Goal: Entertainment & Leisure: Consume media (video, audio)

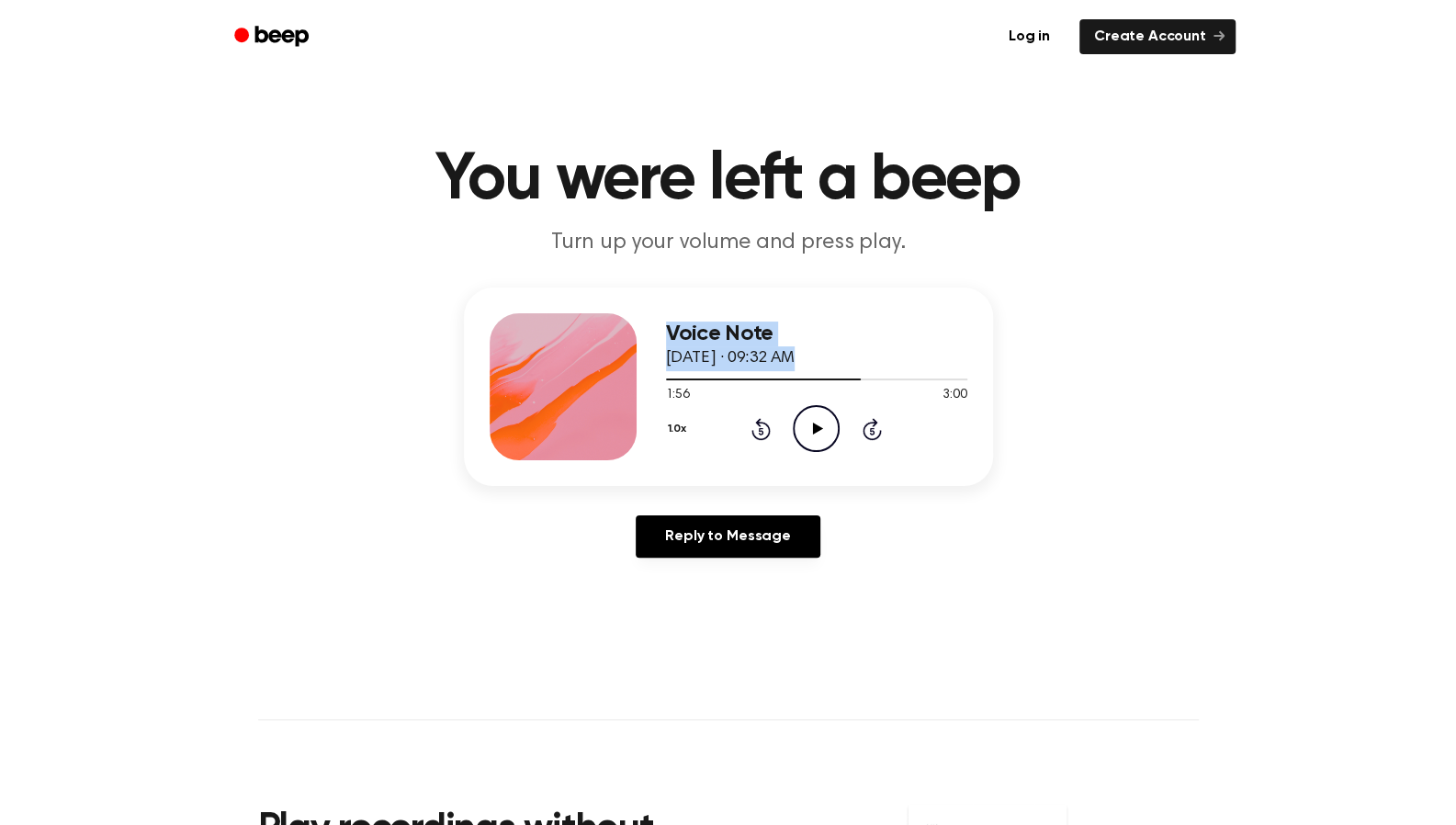
drag, startPoint x: 856, startPoint y: 377, endPoint x: 601, endPoint y: 394, distance: 255.6
click at [601, 394] on div "Voice Note [DATE] · 09:32 AM 1:56 3:00 Your browser does not support the [objec…" at bounding box center [728, 386] width 529 height 199
click at [805, 437] on icon "Play Audio" at bounding box center [816, 428] width 47 height 47
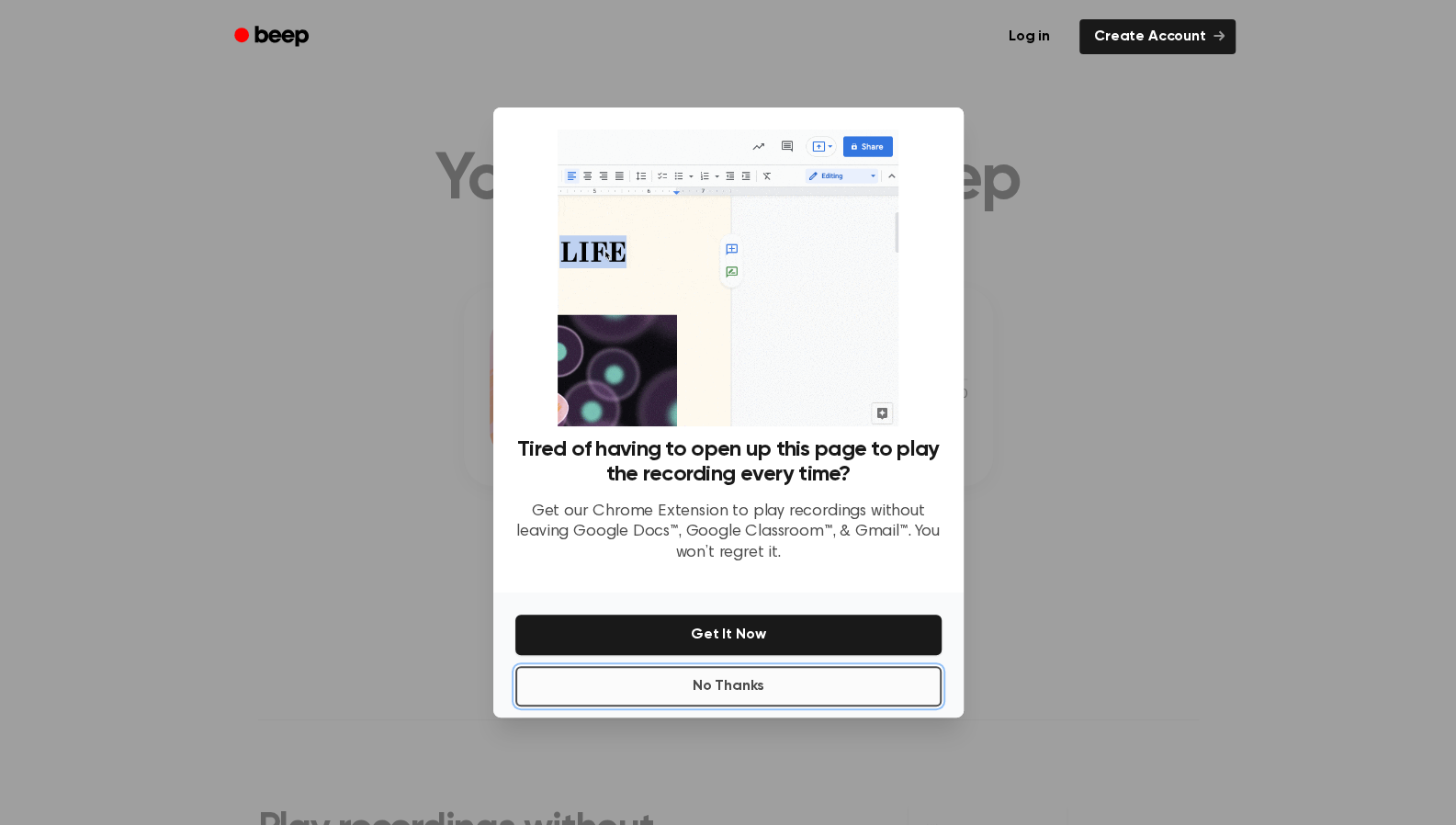
click at [737, 682] on button "No Thanks" at bounding box center [728, 686] width 426 height 41
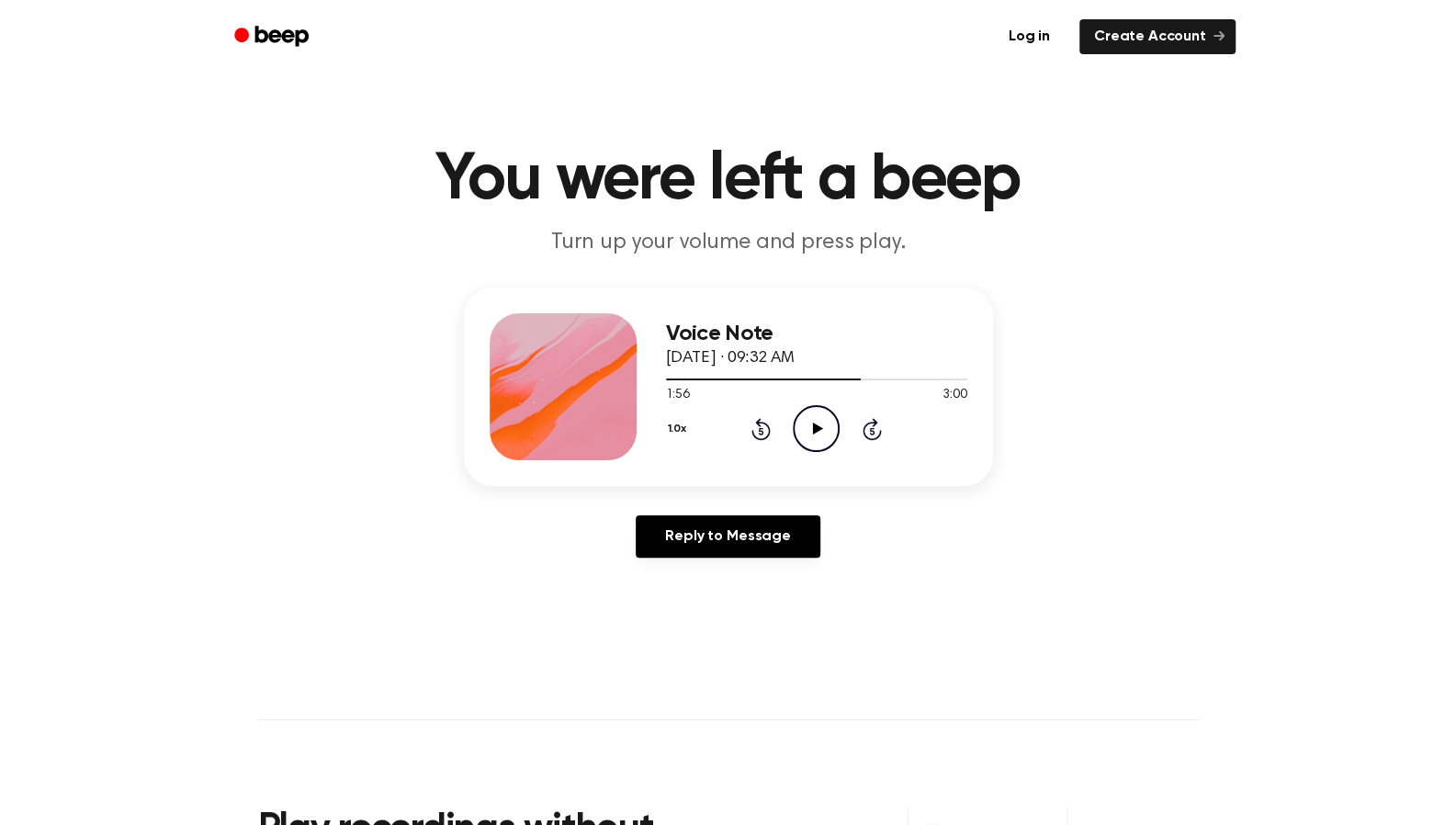
click at [819, 422] on icon "Play Audio" at bounding box center [816, 428] width 47 height 47
drag, startPoint x: 858, startPoint y: 379, endPoint x: 679, endPoint y: 383, distance: 179.0
click at [679, 383] on div at bounding box center [817, 379] width 301 height 15
click at [814, 421] on icon "Pause Audio" at bounding box center [816, 428] width 47 height 47
click at [758, 428] on icon at bounding box center [760, 431] width 5 height 7
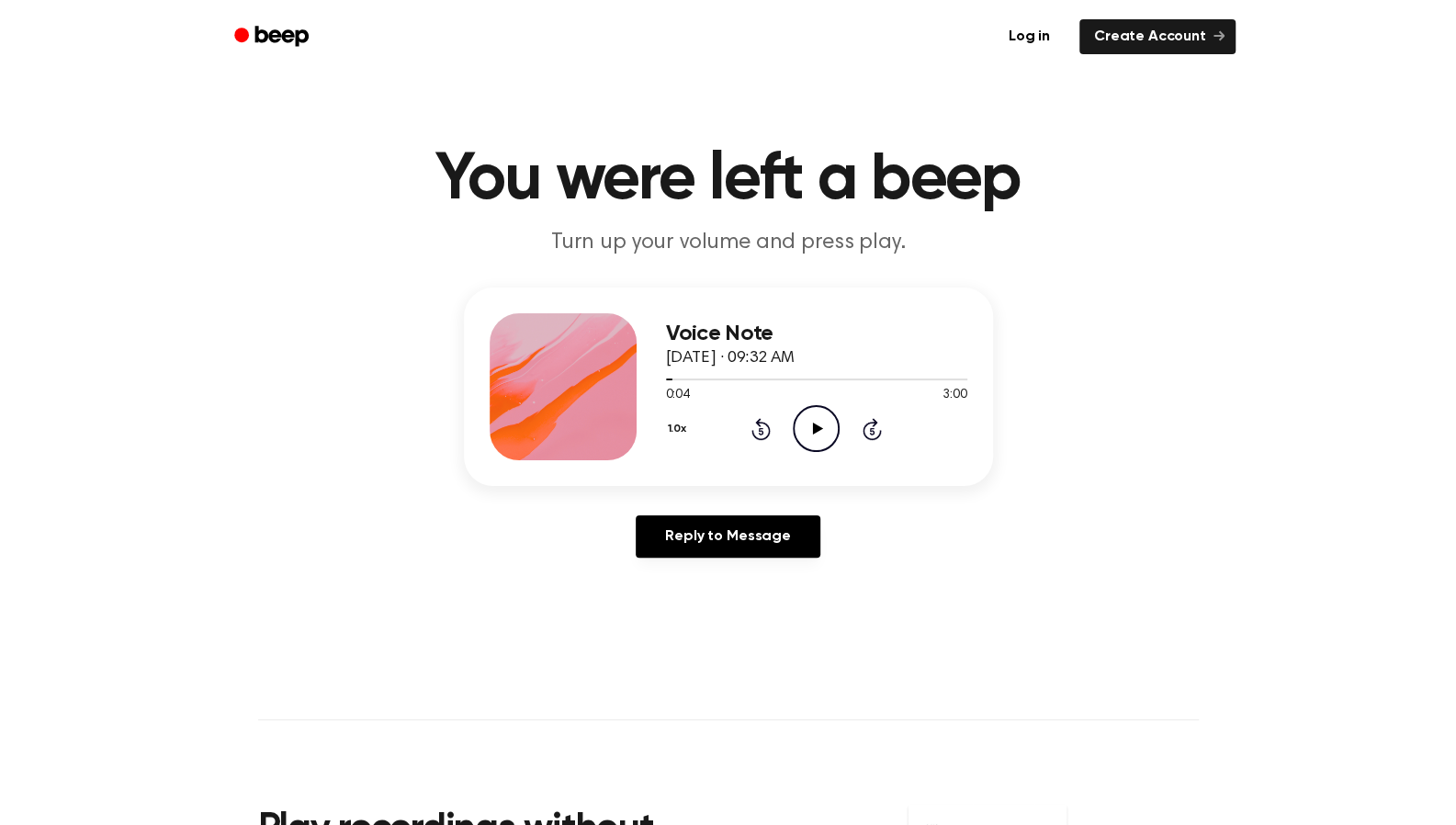
click at [749, 429] on div "1.0x Rewind 5 seconds Play Audio Skip 5 seconds" at bounding box center [817, 428] width 301 height 47
click at [764, 427] on icon "Rewind 5 seconds" at bounding box center [760, 429] width 20 height 24
click at [766, 427] on icon "Rewind 5 seconds" at bounding box center [760, 429] width 20 height 24
